Goal: Communication & Community: Ask a question

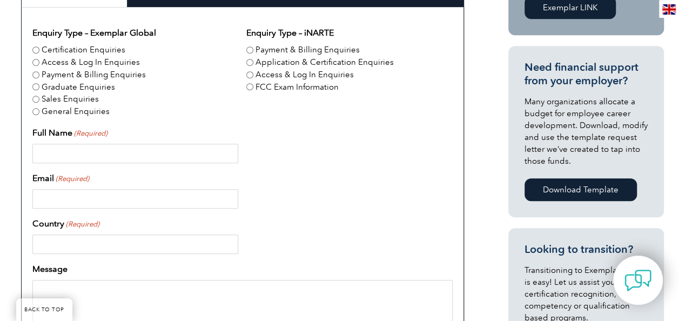
scroll to position [368, 0]
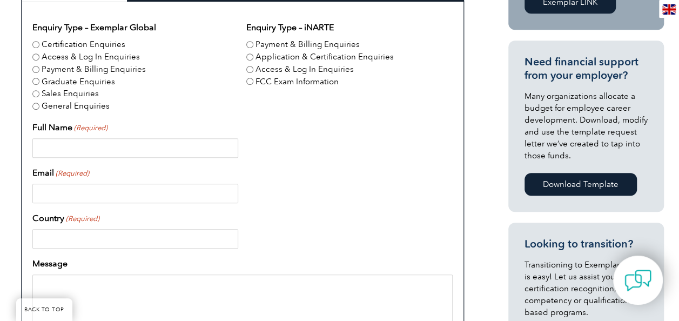
click at [40, 44] on div "Certification Enquiries" at bounding box center [135, 44] width 206 height 12
click at [36, 43] on input "Certification Enquiries" at bounding box center [35, 44] width 7 height 7
radio input "true"
click at [60, 145] on input "Full Name (Required)" at bounding box center [135, 147] width 206 height 19
type input "Sara Sjoberg"
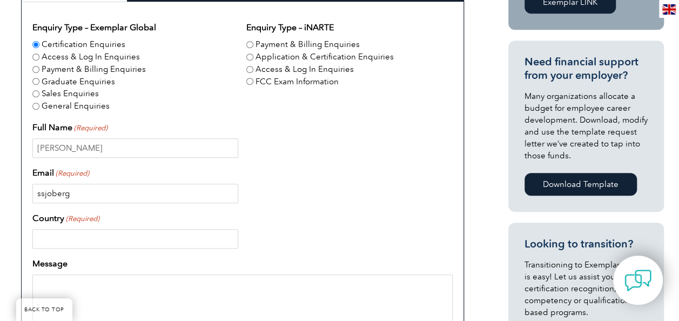
type input "ssjoberg@the-center.org"
type input "United States"
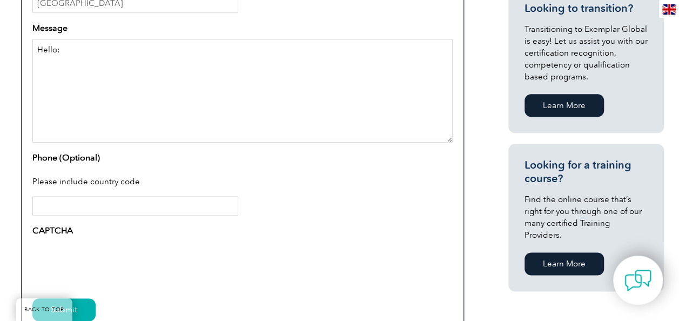
scroll to position [600, 0]
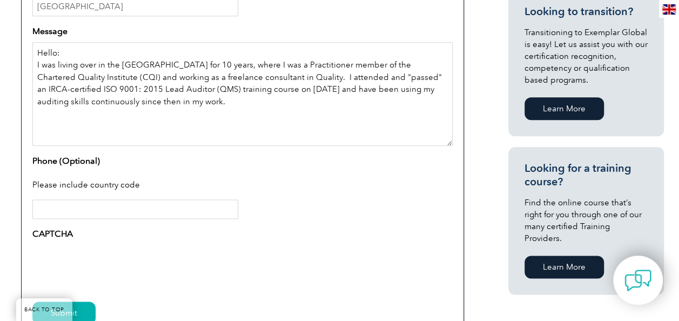
click at [225, 62] on textarea "Hello: I was living over in the UK for 10 years, where I was a Practitioner mem…" at bounding box center [242, 94] width 421 height 104
click at [59, 75] on textarea "Hello: I was living over in the UK for 10 years, where I am a Practitioner memb…" at bounding box center [242, 94] width 421 height 104
click at [174, 102] on textarea "Hello: I was living over in the UK for 10 years, where I am a Practitioner memb…" at bounding box center [242, 94] width 421 height 104
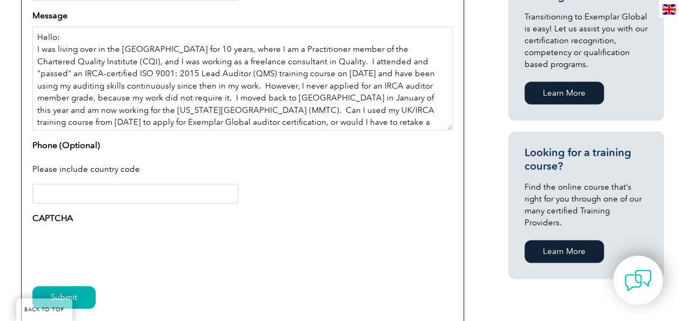
scroll to position [9, 0]
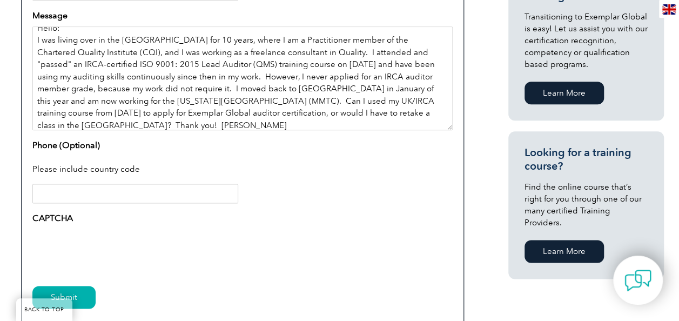
type textarea "Hello: I was living over in the UK for 10 years, where I am a Practitioner memb…"
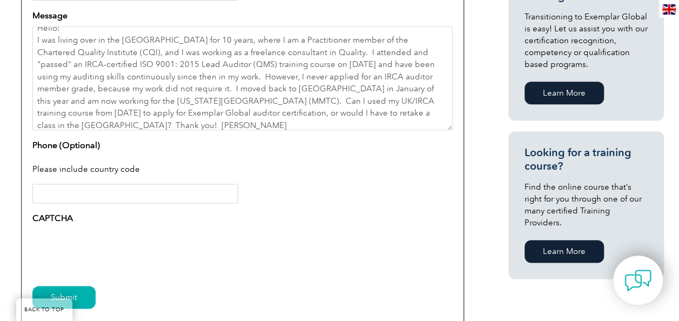
click at [168, 192] on input "Phone (Optional)" at bounding box center [135, 193] width 206 height 19
type input "+1-248-990-2960"
click at [82, 292] on input "Submit" at bounding box center [63, 297] width 63 height 23
